Goal: Information Seeking & Learning: Learn about a topic

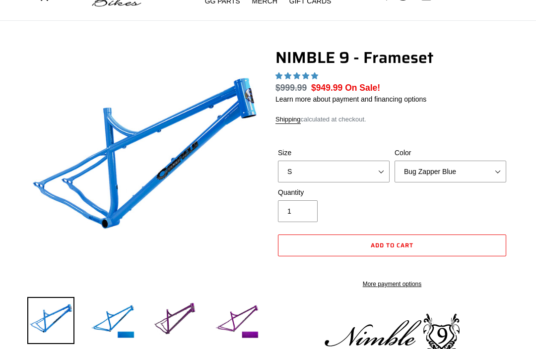
select select "highest-rating"
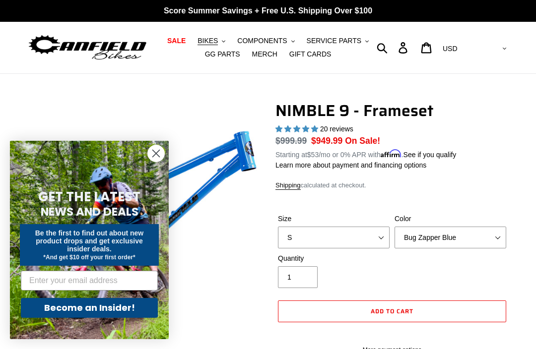
click at [79, 47] on img at bounding box center [87, 48] width 121 height 30
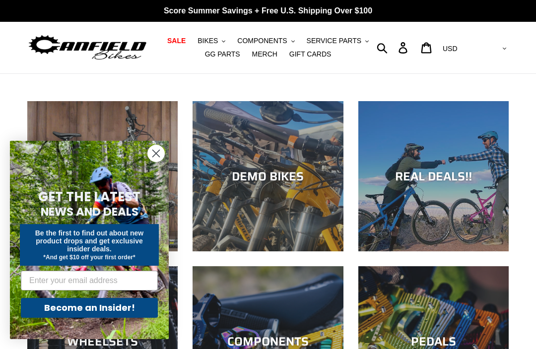
click at [221, 40] on button "BIKES .cls-1{fill:#231f20}" at bounding box center [211, 40] width 38 height 13
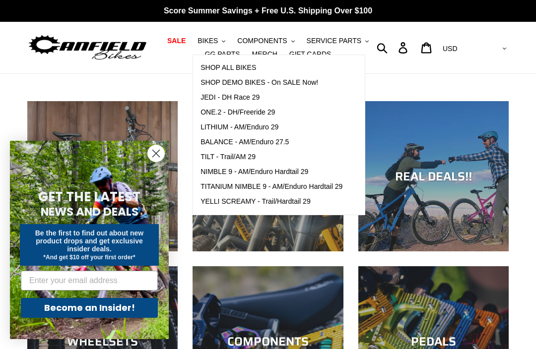
click at [308, 171] on span "NIMBLE 9 - AM/Enduro Hardtail 29" at bounding box center [254, 172] width 108 height 8
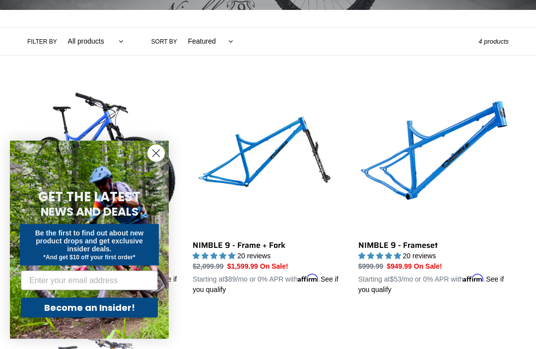
scroll to position [213, 0]
click at [152, 162] on circle "Close dialog" at bounding box center [156, 153] width 16 height 16
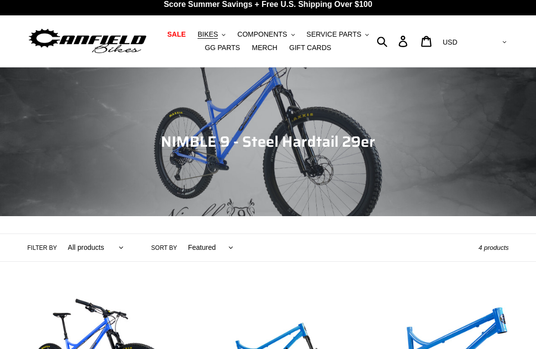
scroll to position [0, 0]
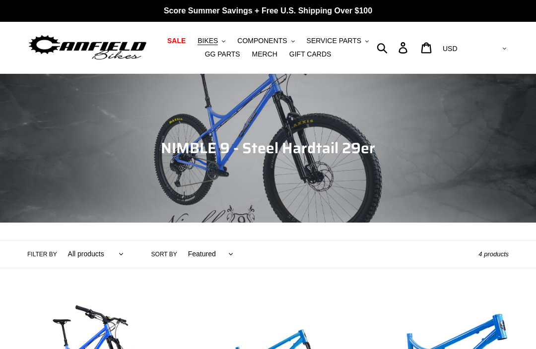
click at [219, 58] on span "GG PARTS" at bounding box center [222, 54] width 35 height 8
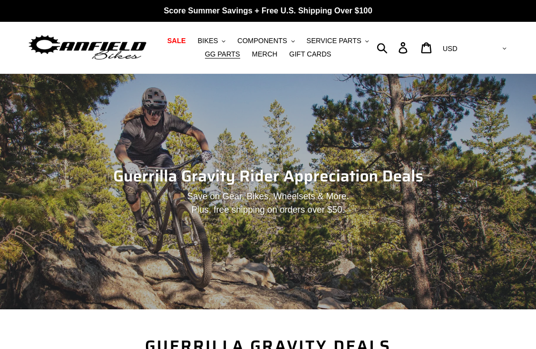
click at [354, 35] on button "SERVICE PARTS .cls-1{fill:#231f20}" at bounding box center [338, 40] width 72 height 13
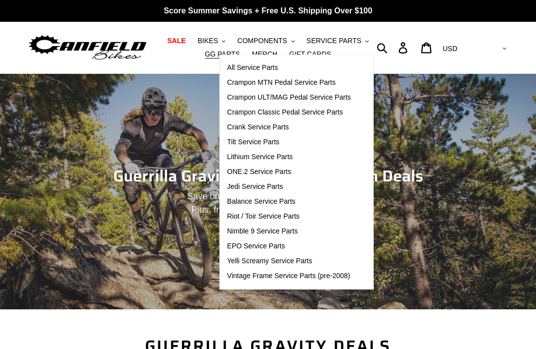
click at [283, 129] on link "Crank Service Parts" at bounding box center [289, 127] width 139 height 15
click at [435, 121] on div "Guerrilla Gravity Rider Appreciation Deals Save on Gear, Bikes, Wheelsets & Mor…" at bounding box center [268, 192] width 536 height 236
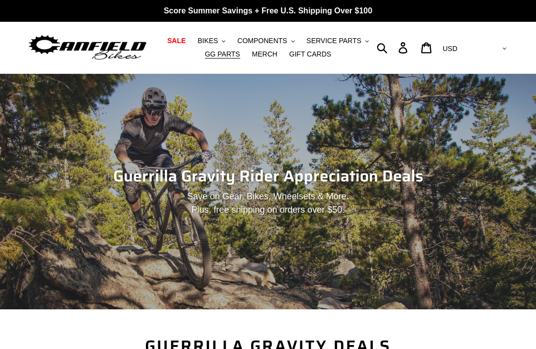
click at [280, 38] on span "COMPONENTS" at bounding box center [262, 41] width 50 height 8
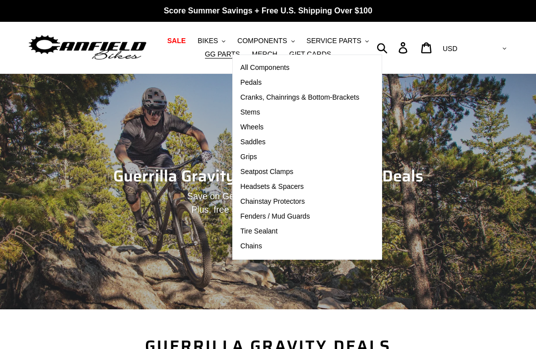
click at [315, 92] on link "Cranks, Chainrings & Bottom-Brackets" at bounding box center [300, 97] width 134 height 15
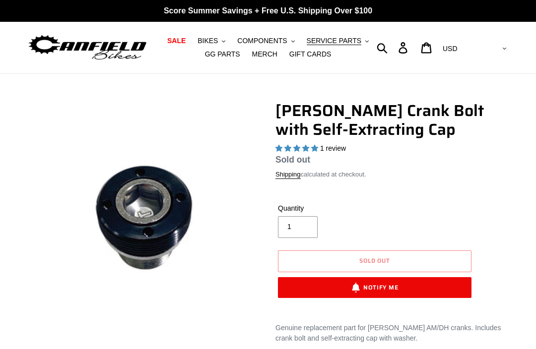
select select "highest-rating"
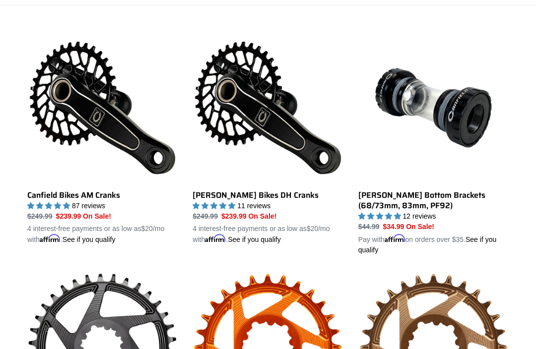
scroll to position [263, 0]
click at [128, 142] on link "Canfield Bikes AM Cranks" at bounding box center [102, 139] width 150 height 212
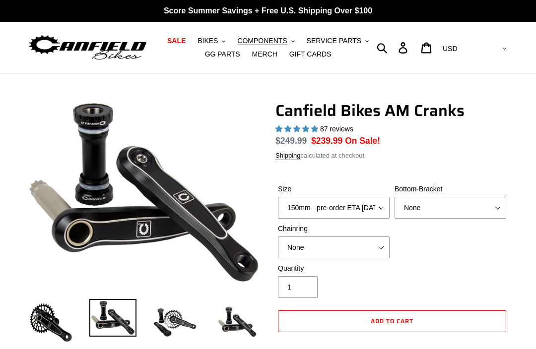
select select "highest-rating"
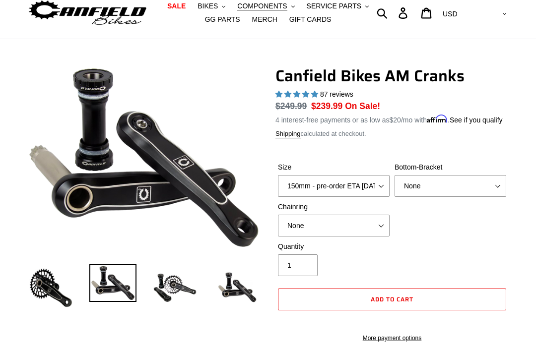
scroll to position [35, 0]
click at [179, 289] on img at bounding box center [174, 287] width 47 height 47
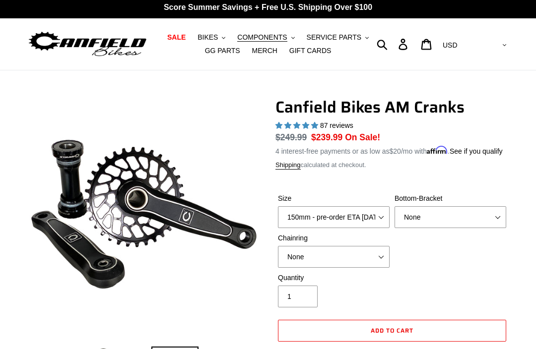
scroll to position [0, 0]
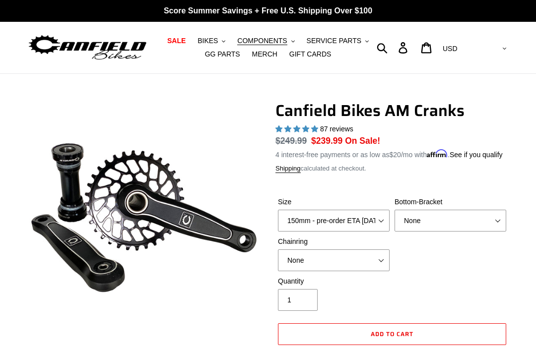
click at [287, 44] on span "COMPONENTS" at bounding box center [262, 41] width 50 height 8
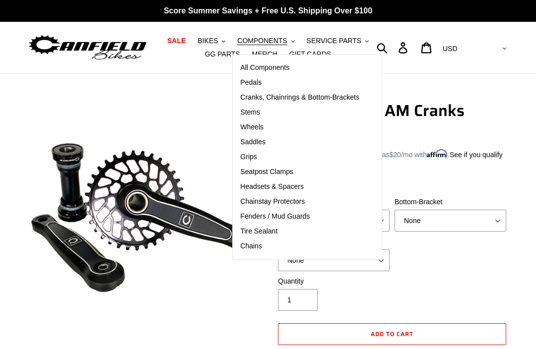
click at [272, 128] on link "Wheels" at bounding box center [300, 127] width 134 height 15
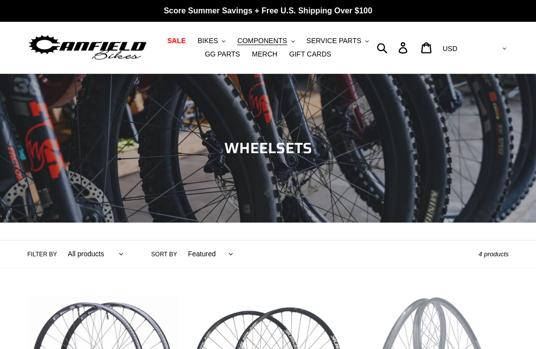
click at [287, 42] on span "COMPONENTS" at bounding box center [262, 41] width 50 height 8
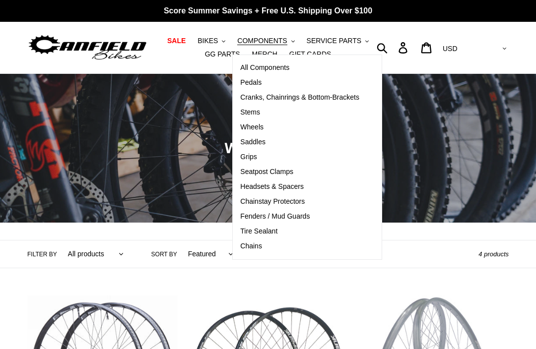
click at [279, 138] on link "Saddles" at bounding box center [300, 142] width 134 height 15
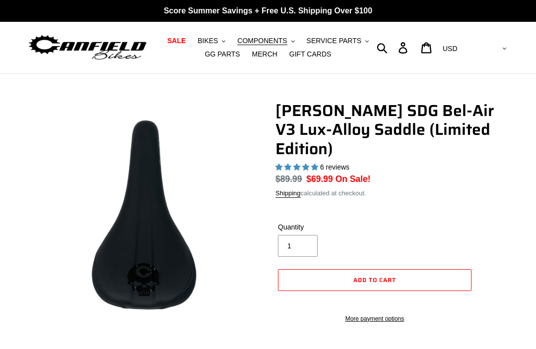
select select "highest-rating"
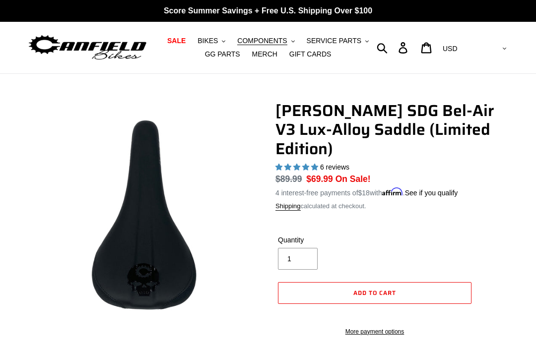
click at [275, 42] on span "COMPONENTS" at bounding box center [262, 41] width 50 height 8
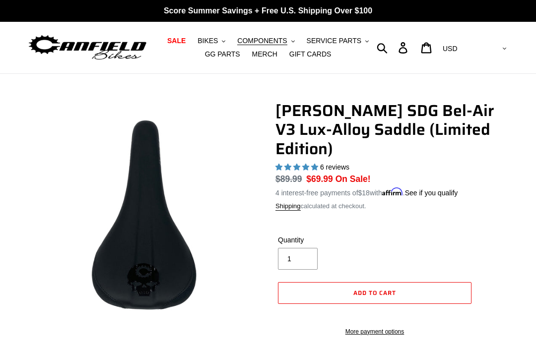
click at [267, 54] on span "MERCH" at bounding box center [264, 54] width 25 height 8
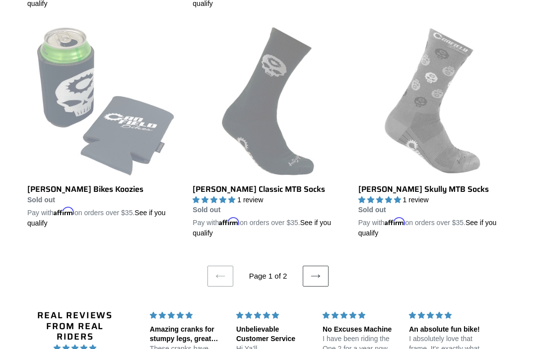
scroll to position [1944, 0]
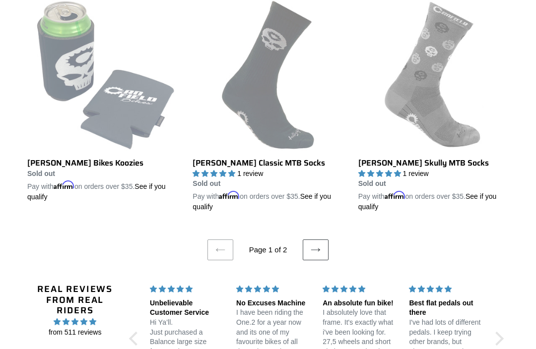
click at [334, 237] on ul "Previous page Page 1 of 2 Next page" at bounding box center [267, 237] width 481 height 48
click at [317, 245] on icon at bounding box center [315, 250] width 10 height 10
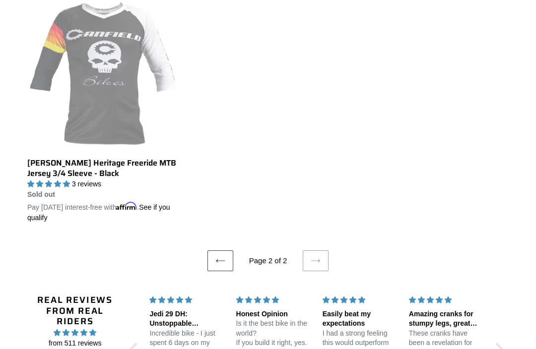
scroll to position [298, 0]
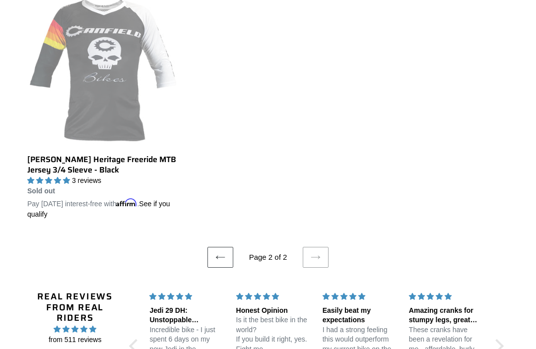
click at [229, 257] on link "Previous page" at bounding box center [220, 257] width 26 height 21
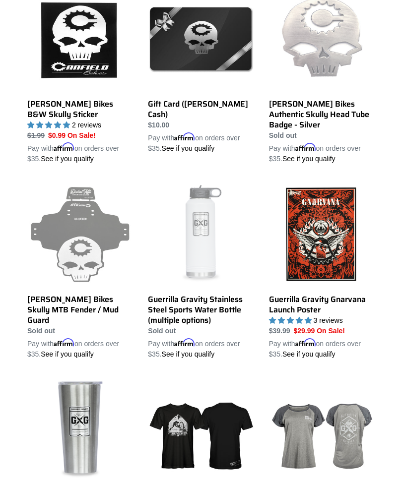
scroll to position [1099, 0]
